Goal: Task Accomplishment & Management: Complete application form

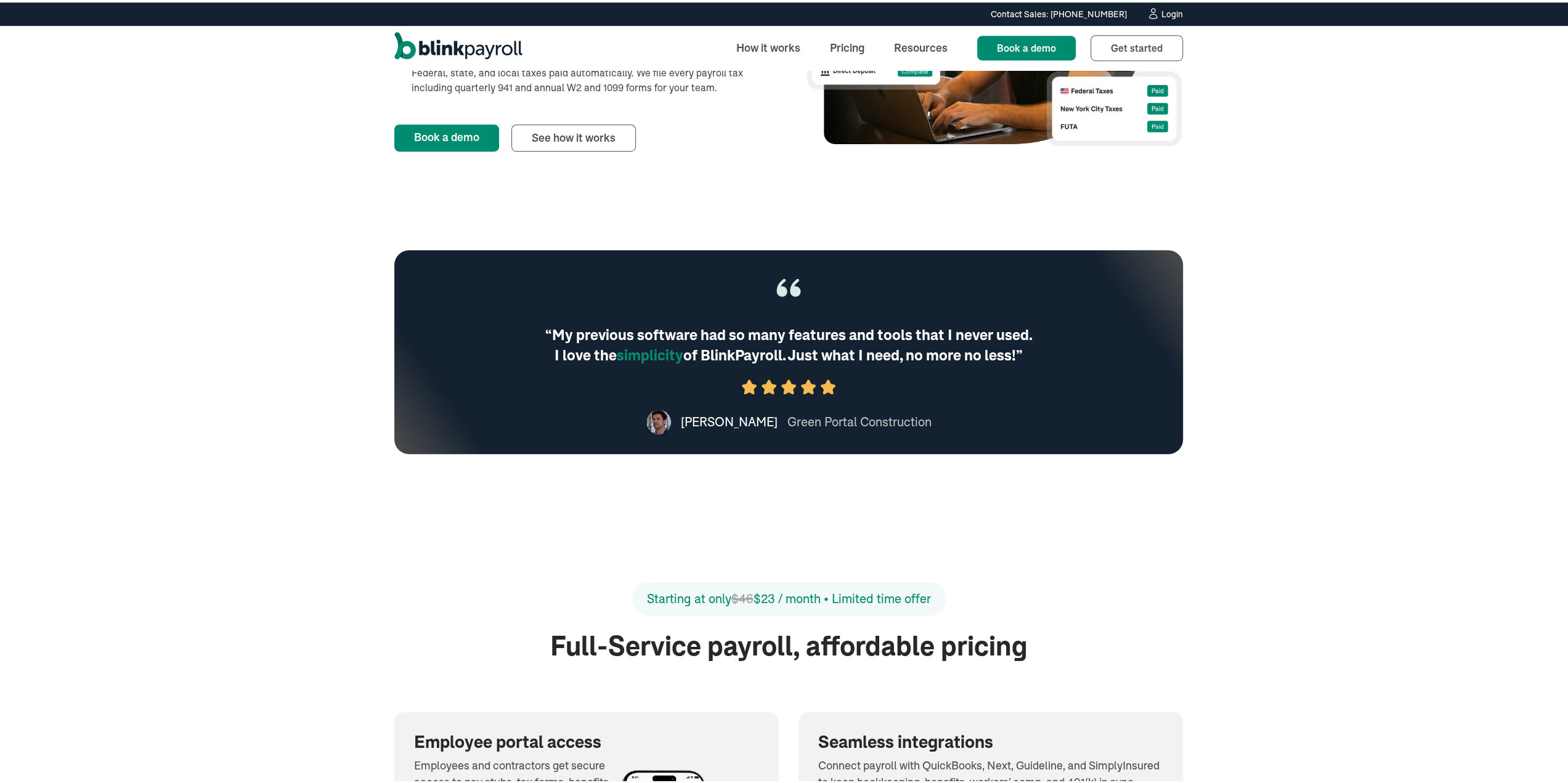
scroll to position [586, 0]
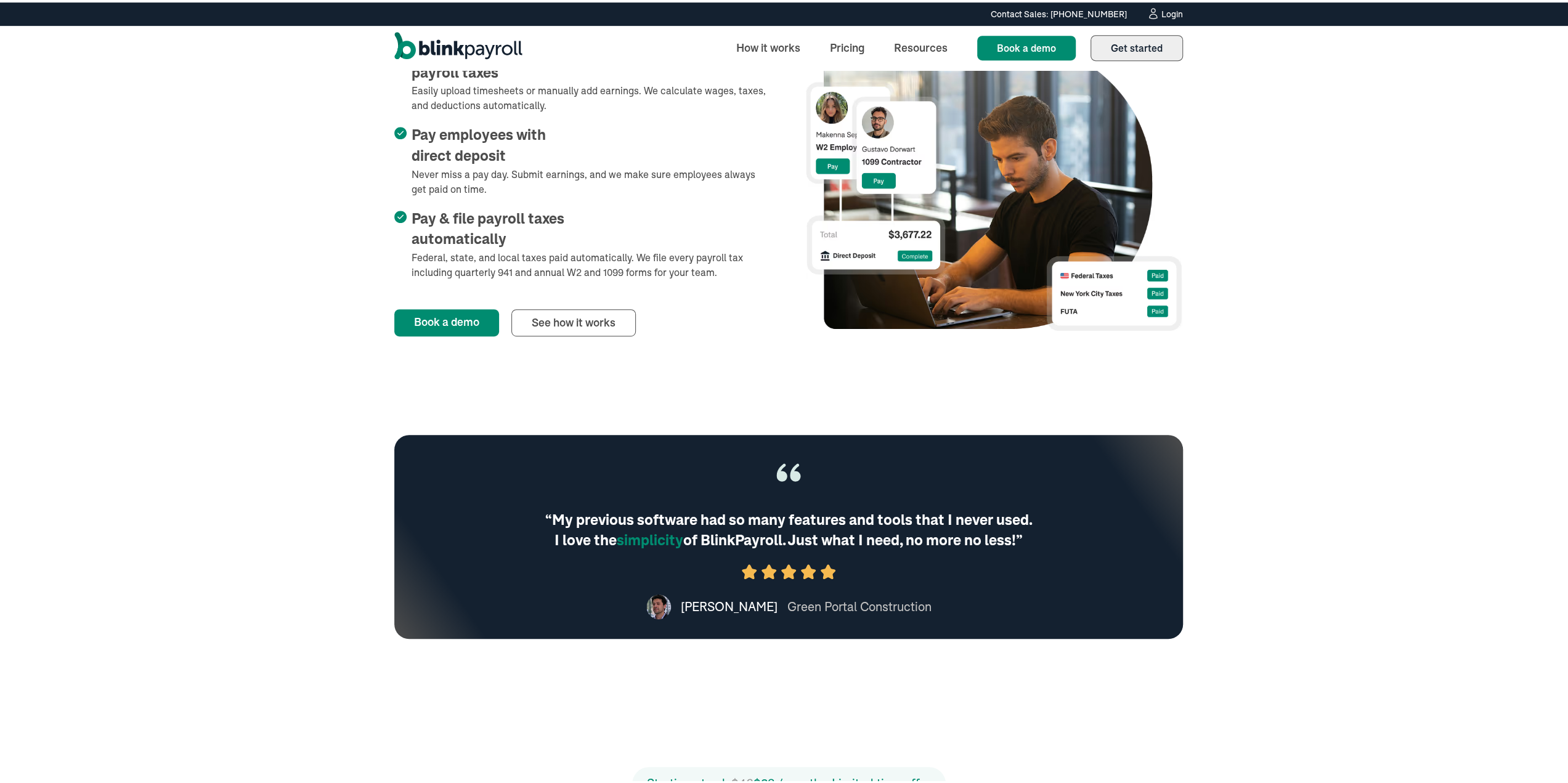
click at [778, 45] on span "Get started" at bounding box center [1136, 45] width 52 height 12
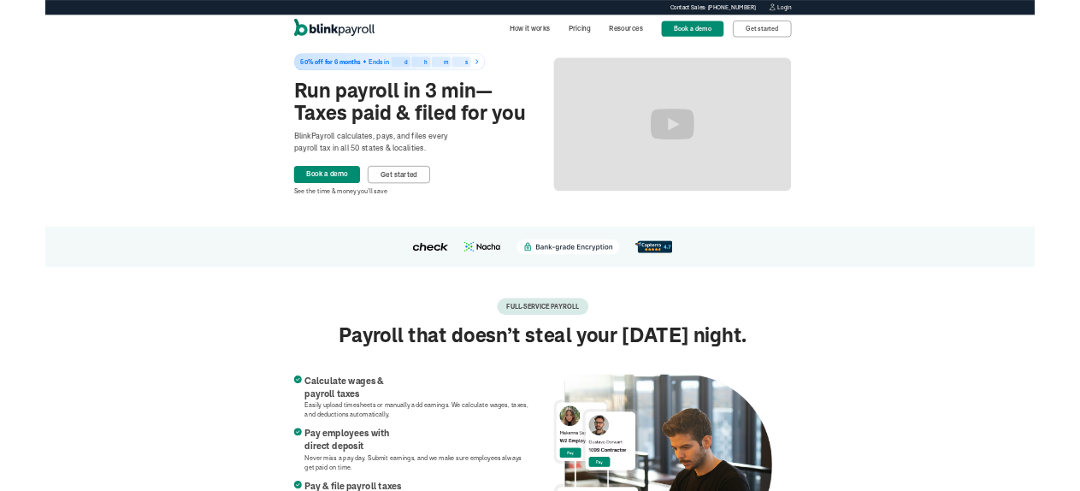
scroll to position [0, 0]
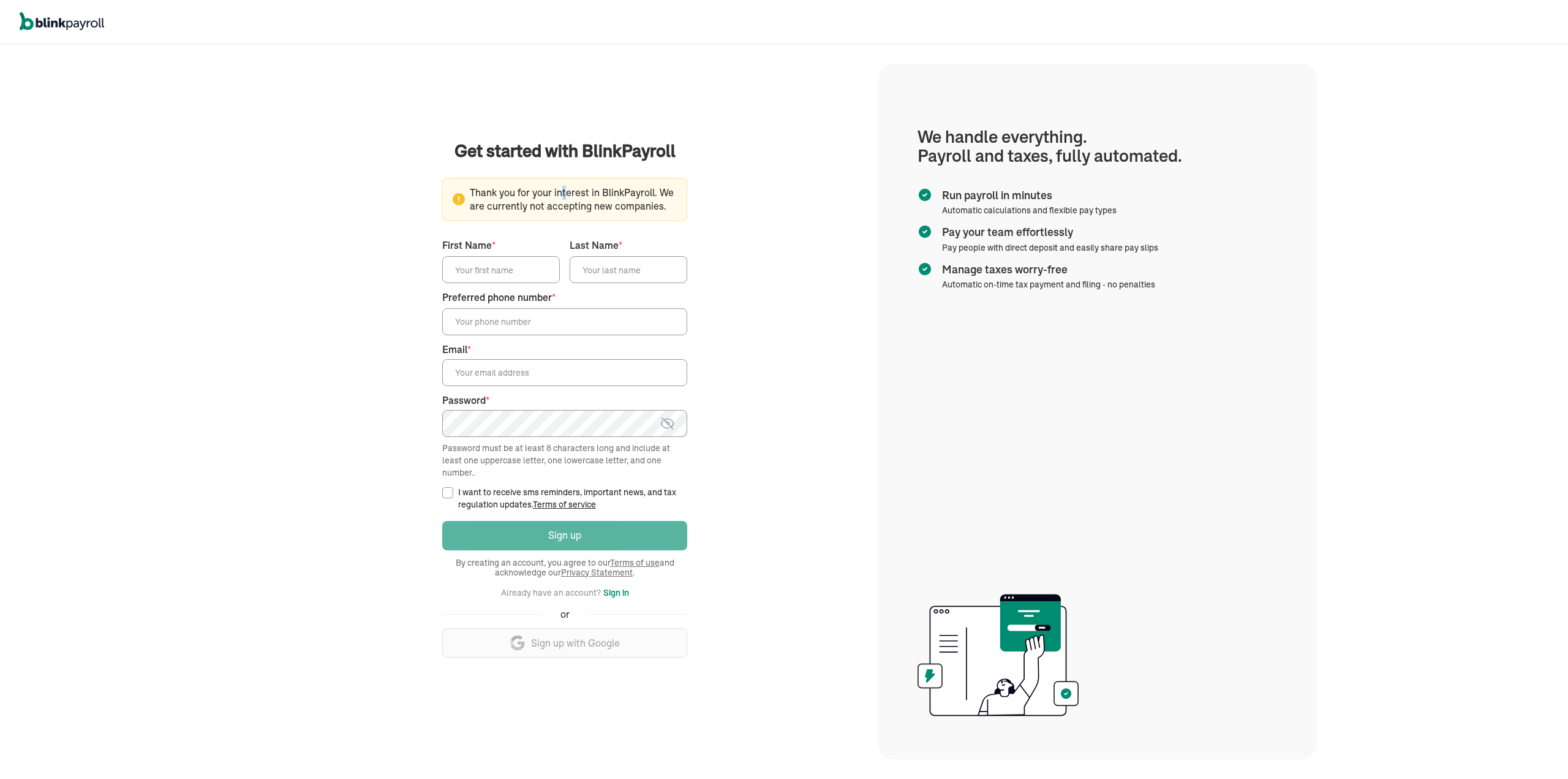
drag, startPoint x: 476, startPoint y: 199, endPoint x: 698, endPoint y: 208, distance: 222.2
click at [698, 208] on main "Get started with BlinkPayroll Get started with BlinkPayroll 30-day free trial S…" at bounding box center [564, 411] width 597 height 547
click at [648, 210] on span "Thank you for your interest in BlinkPayroll. We are currently not accepting new…" at bounding box center [564, 199] width 224 height 28
drag, startPoint x: 509, startPoint y: 196, endPoint x: 617, endPoint y: 214, distance: 109.5
click at [616, 214] on span "Thank you for your interest in BlinkPayroll. We are currently not accepting new…" at bounding box center [564, 199] width 224 height 28
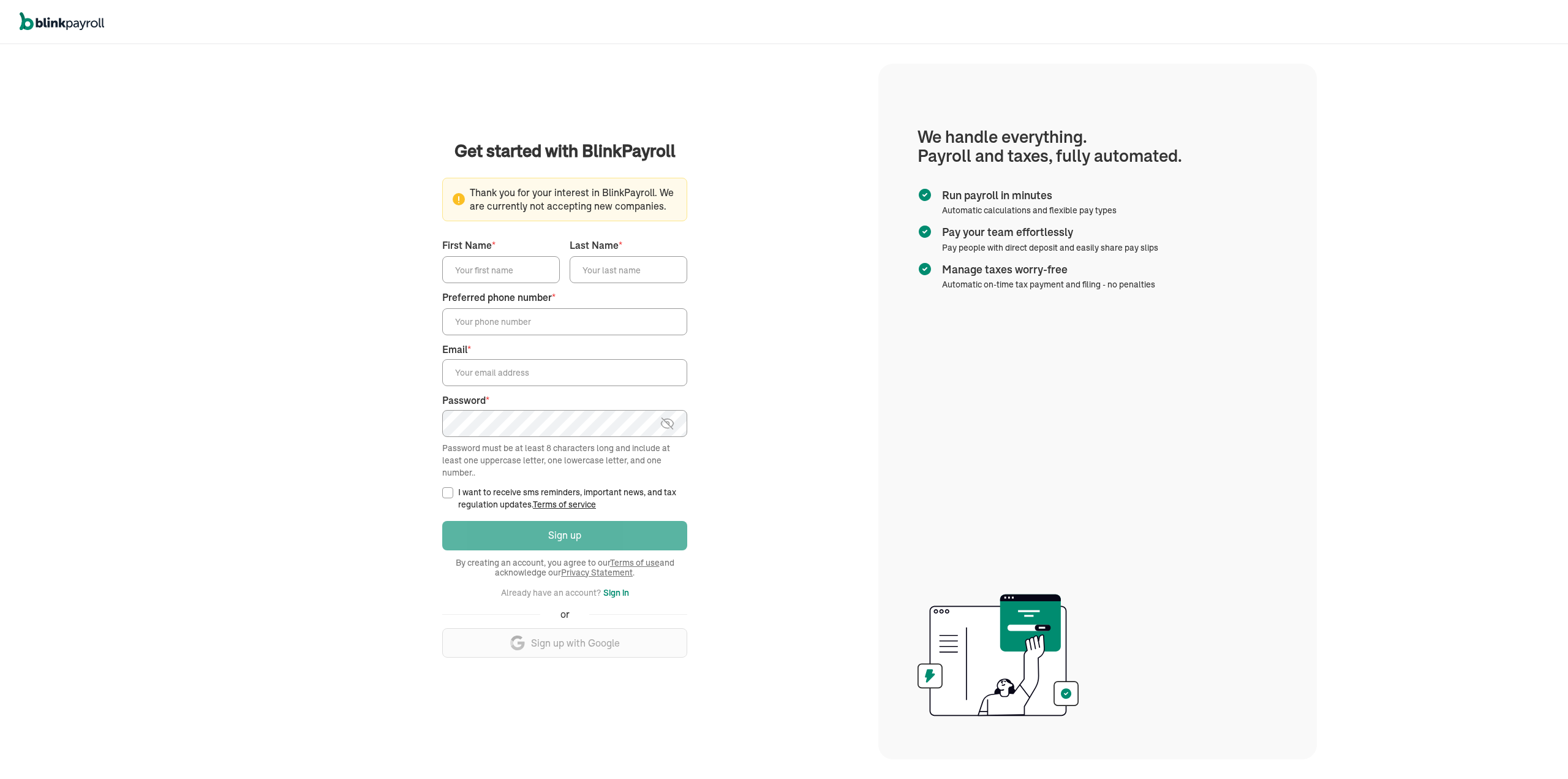
click at [532, 277] on input "First Name *" at bounding box center [501, 269] width 117 height 27
click at [642, 282] on input "Last Name *" at bounding box center [628, 269] width 117 height 27
